Goal: Find specific page/section: Find specific page/section

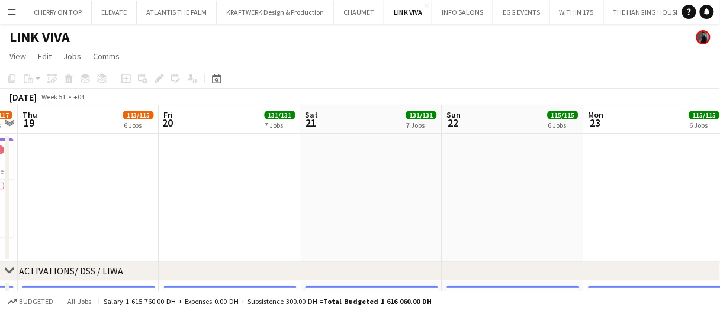
click at [11, 9] on app-icon "Menu" at bounding box center [11, 11] width 9 height 9
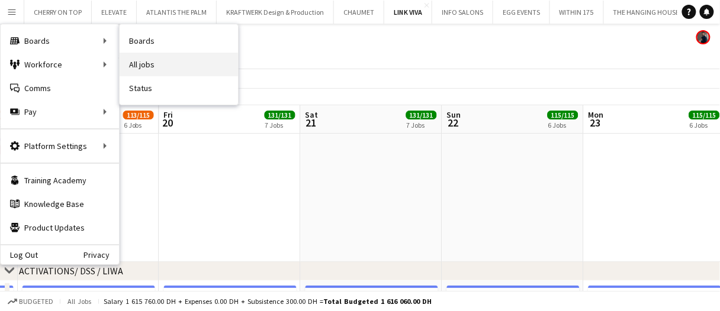
click at [165, 59] on link "All jobs" at bounding box center [179, 65] width 118 height 24
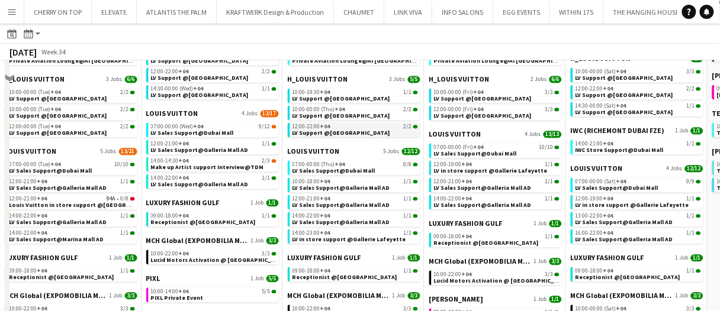
scroll to position [651, 0]
